Goal: Transaction & Acquisition: Book appointment/travel/reservation

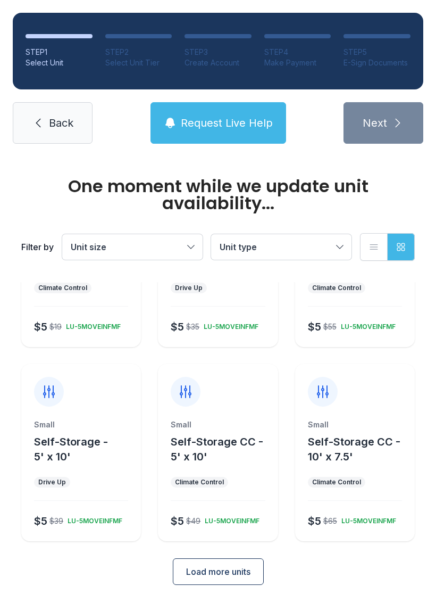
scroll to position [114, 0]
click at [204, 575] on span "Load more units" at bounding box center [218, 572] width 64 height 13
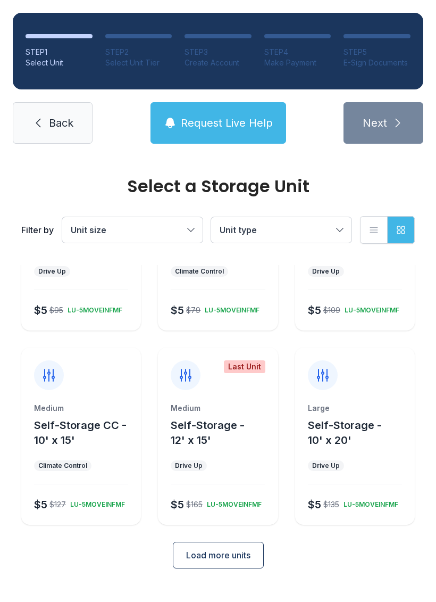
scroll to position [485, 0]
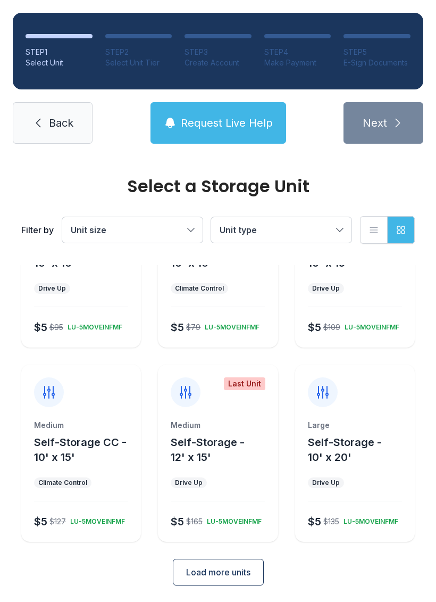
click at [54, 436] on span "Self-Storage CC - 10' x 15'" at bounding box center [80, 450] width 93 height 28
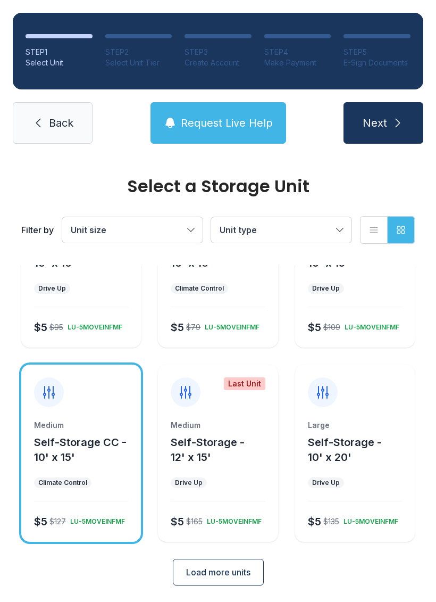
click at [378, 125] on span "Next" at bounding box center [375, 122] width 24 height 15
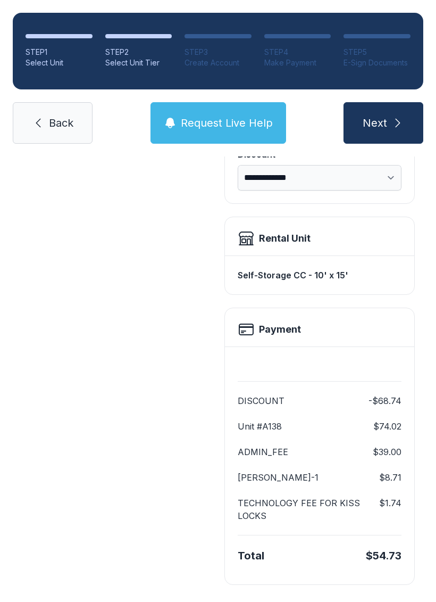
scroll to position [230, 0]
click at [72, 122] on span "Back" at bounding box center [61, 122] width 24 height 15
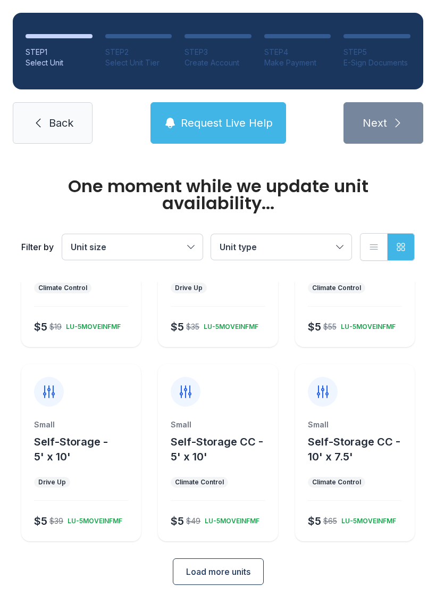
scroll to position [114, 0]
click at [241, 578] on span "Load more units" at bounding box center [218, 572] width 64 height 13
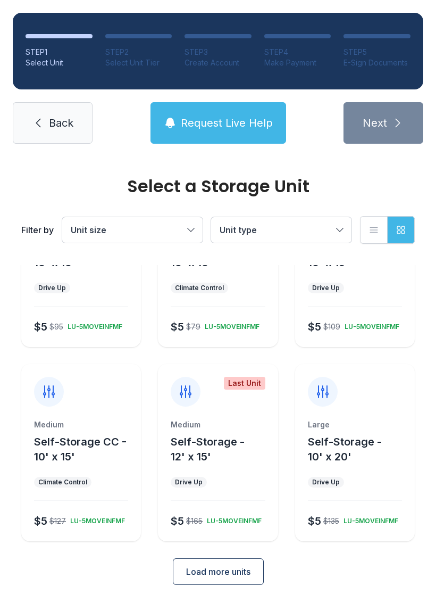
scroll to position [485, 0]
click at [230, 576] on span "Load more units" at bounding box center [218, 572] width 64 height 13
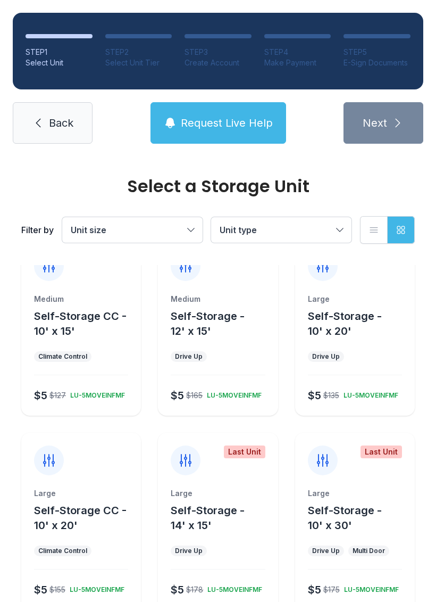
scroll to position [609, 0]
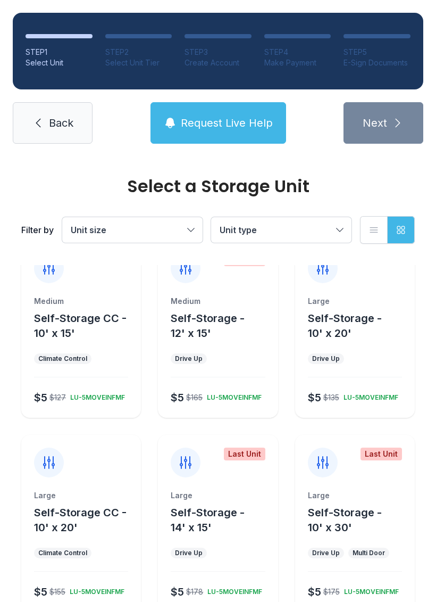
click at [101, 339] on button "Self-Storage CC - 10' x 15'" at bounding box center [85, 326] width 103 height 30
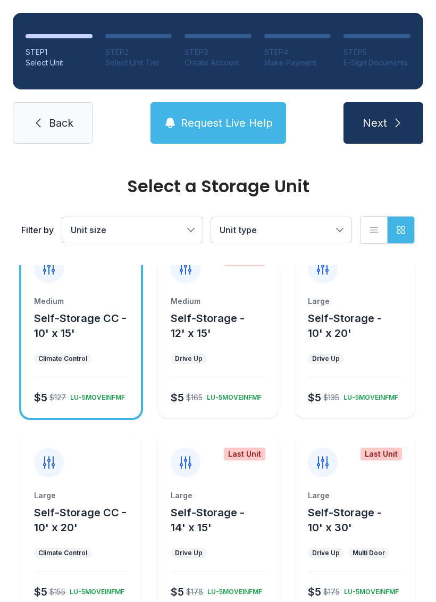
click at [404, 125] on icon "submit" at bounding box center [398, 123] width 13 height 13
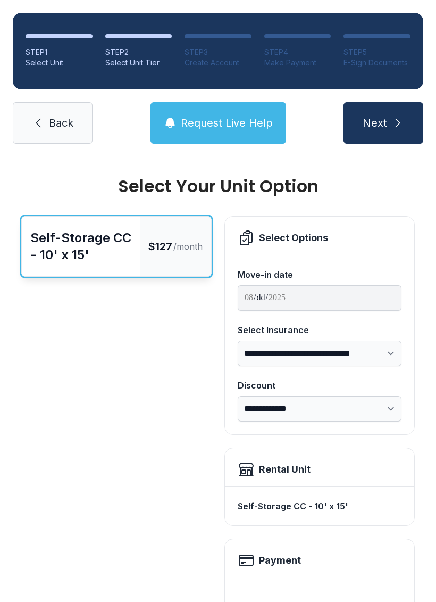
click at [397, 122] on icon "submit" at bounding box center [398, 123] width 13 height 13
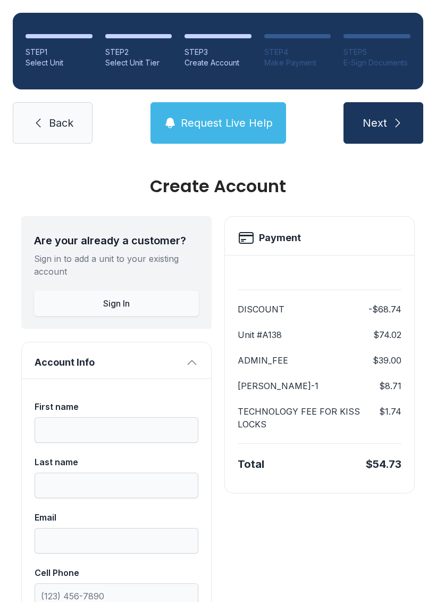
click at [54, 120] on span "Back" at bounding box center [61, 122] width 24 height 15
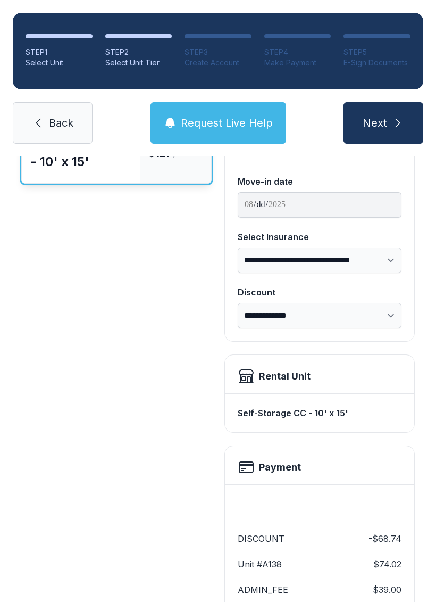
scroll to position [95, 0]
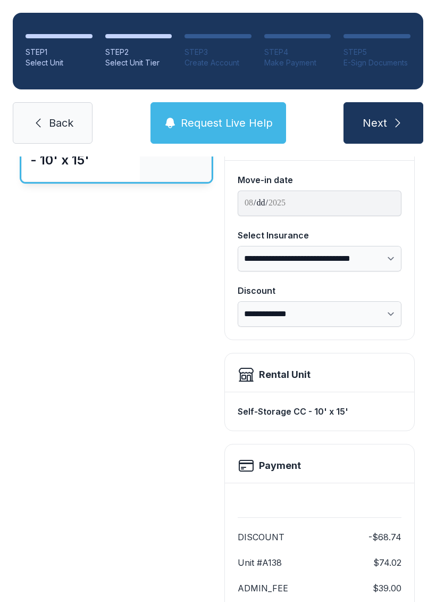
click at [46, 121] on link "Back" at bounding box center [53, 123] width 80 height 42
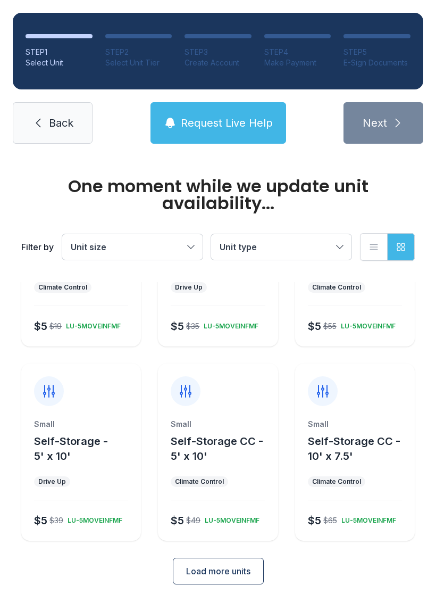
scroll to position [114, 0]
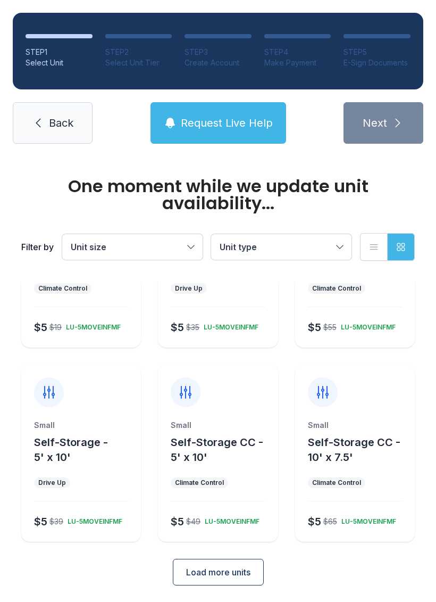
click at [228, 571] on span "Load more units" at bounding box center [218, 572] width 64 height 13
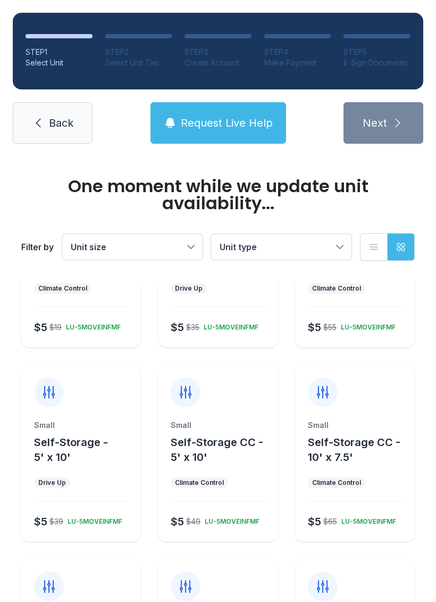
click at [335, 242] on button "Unit type" at bounding box center [281, 247] width 141 height 26
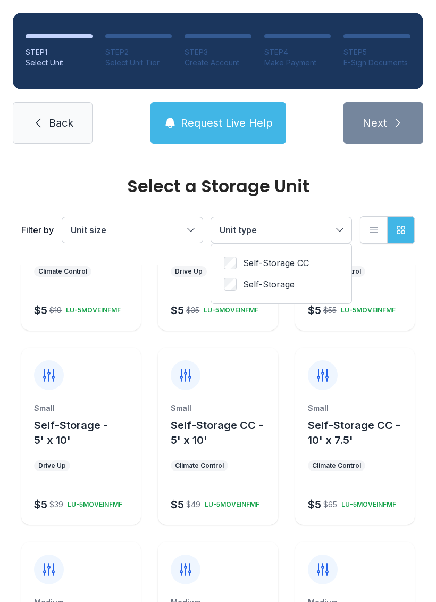
click at [263, 269] on span "Self-Storage CC" at bounding box center [276, 263] width 66 height 13
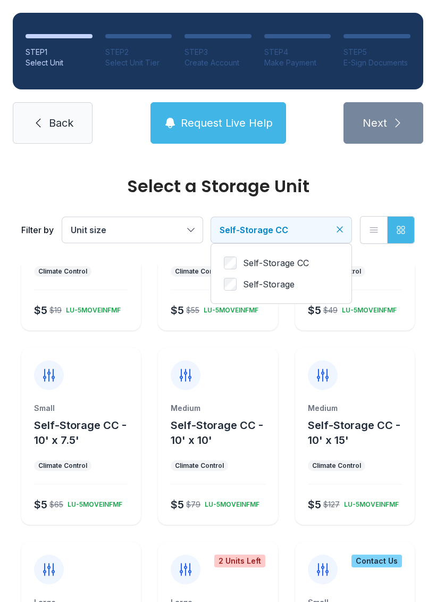
click at [188, 232] on button "Unit size" at bounding box center [132, 230] width 141 height 26
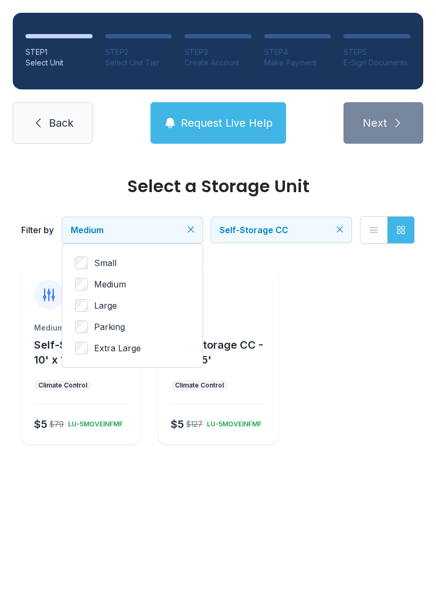
scroll to position [0, 0]
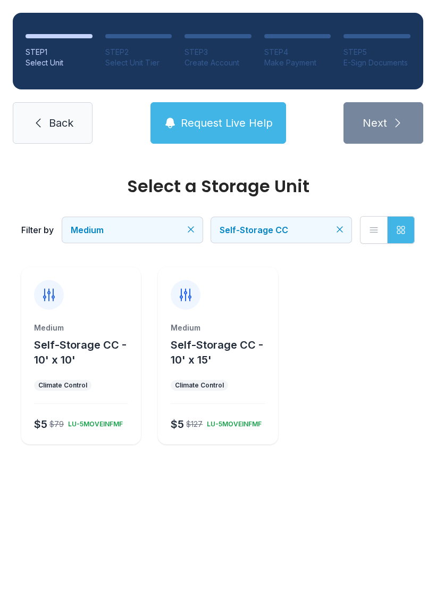
click at [208, 337] on button "Self-Storage CC - 10' x 15'" at bounding box center [222, 352] width 103 height 30
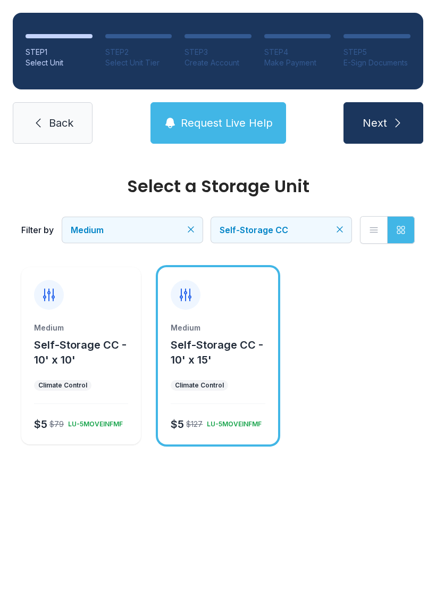
click at [378, 121] on span "Next" at bounding box center [375, 122] width 24 height 15
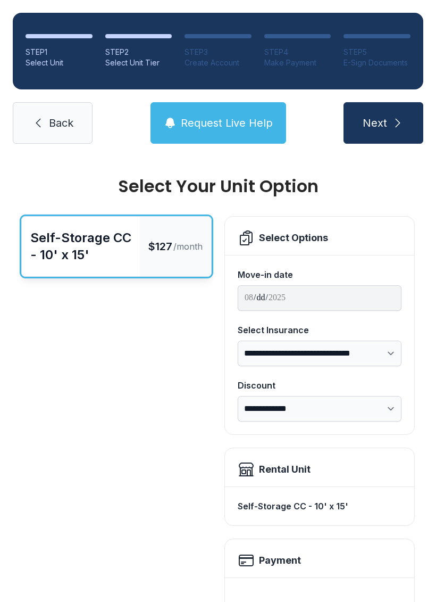
click at [215, 116] on span "Request Live Help" at bounding box center [227, 122] width 92 height 15
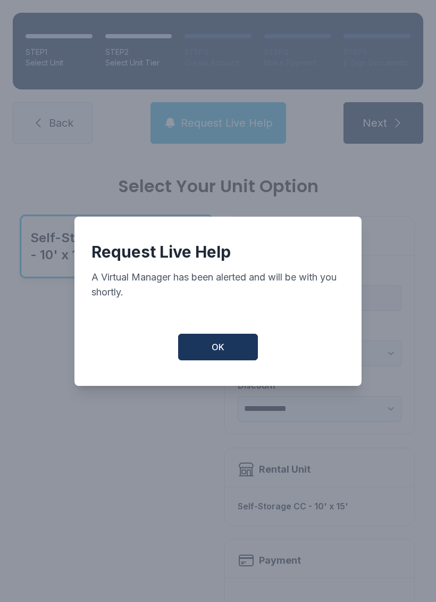
click at [215, 353] on span "OK" at bounding box center [218, 347] width 13 height 13
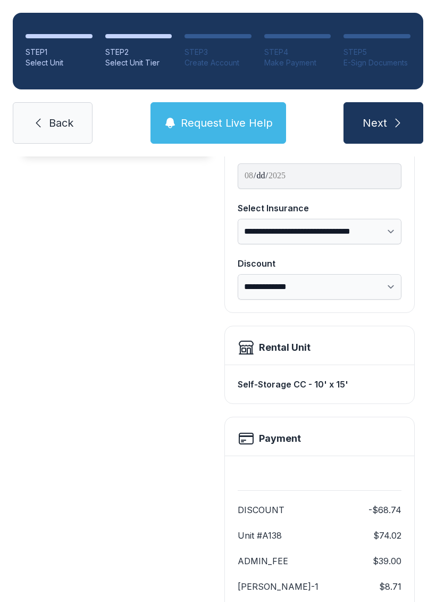
scroll to position [122, 0]
